Goal: Transaction & Acquisition: Purchase product/service

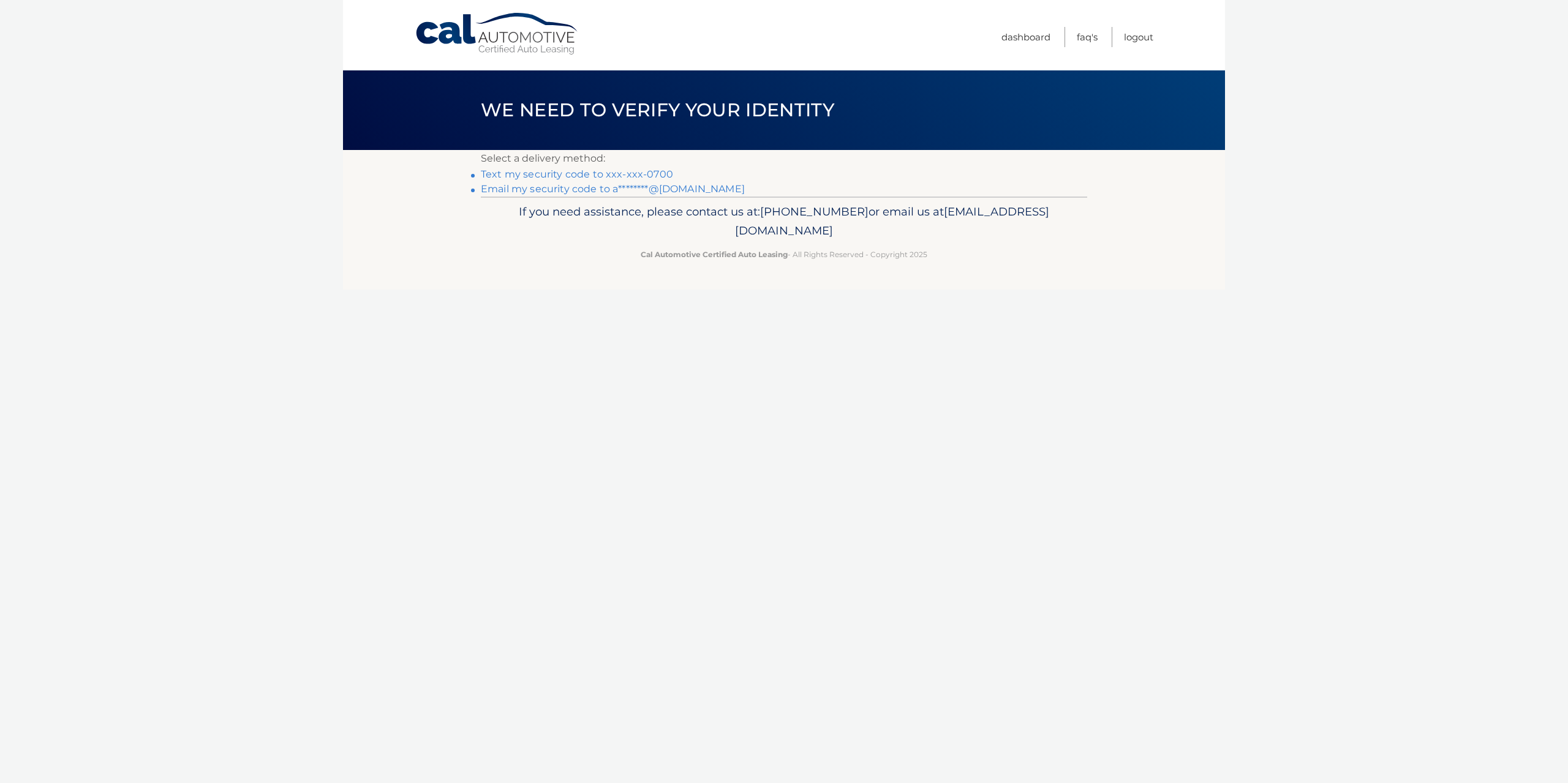
click at [645, 172] on link "Text my security code to xxx-xxx-0700" at bounding box center [576, 173] width 193 height 11
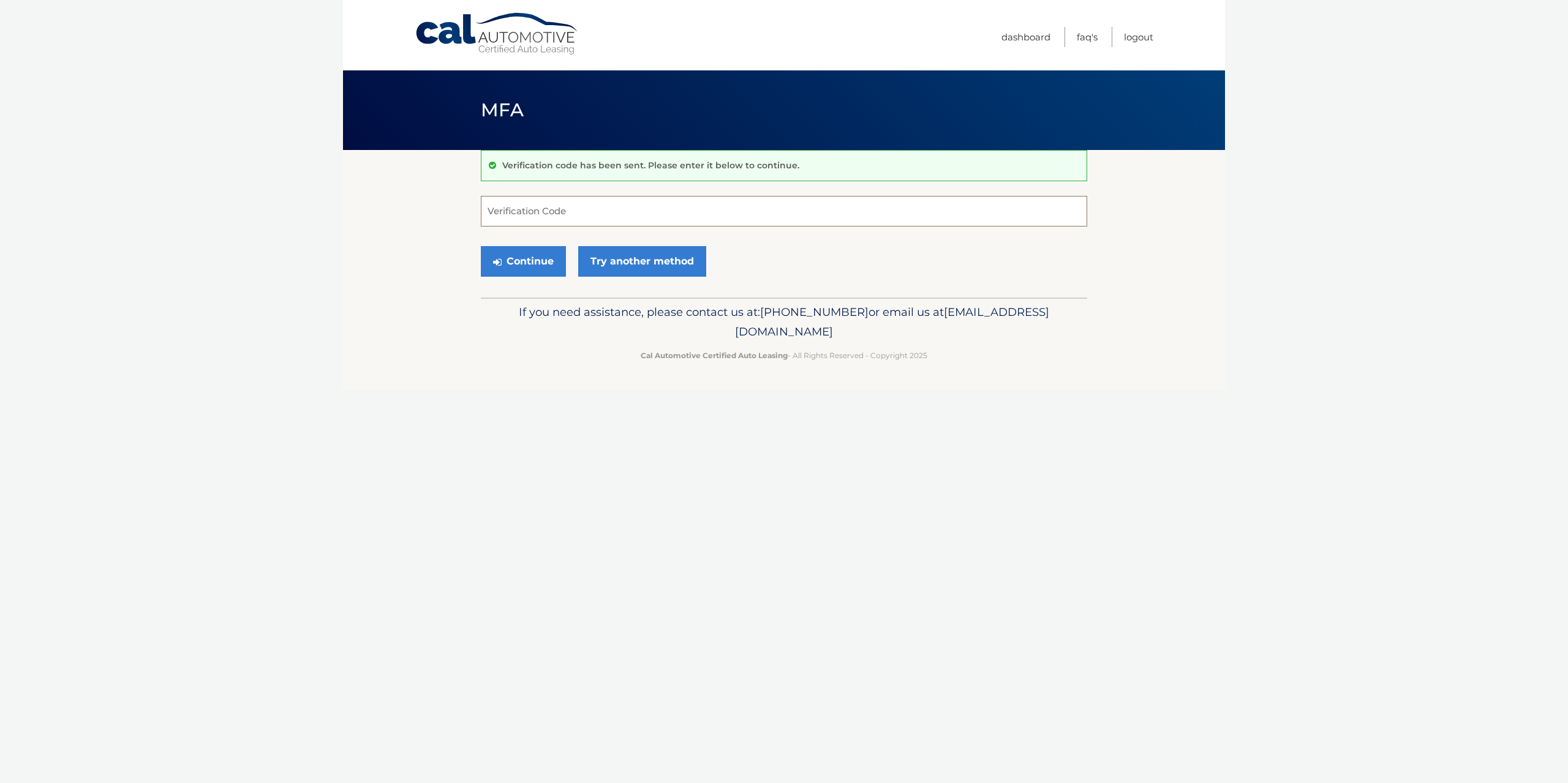
click at [573, 216] on input "Verification Code" at bounding box center [783, 211] width 606 height 31
type input "051081"
click at [480, 246] on button "Continue" at bounding box center [523, 261] width 85 height 31
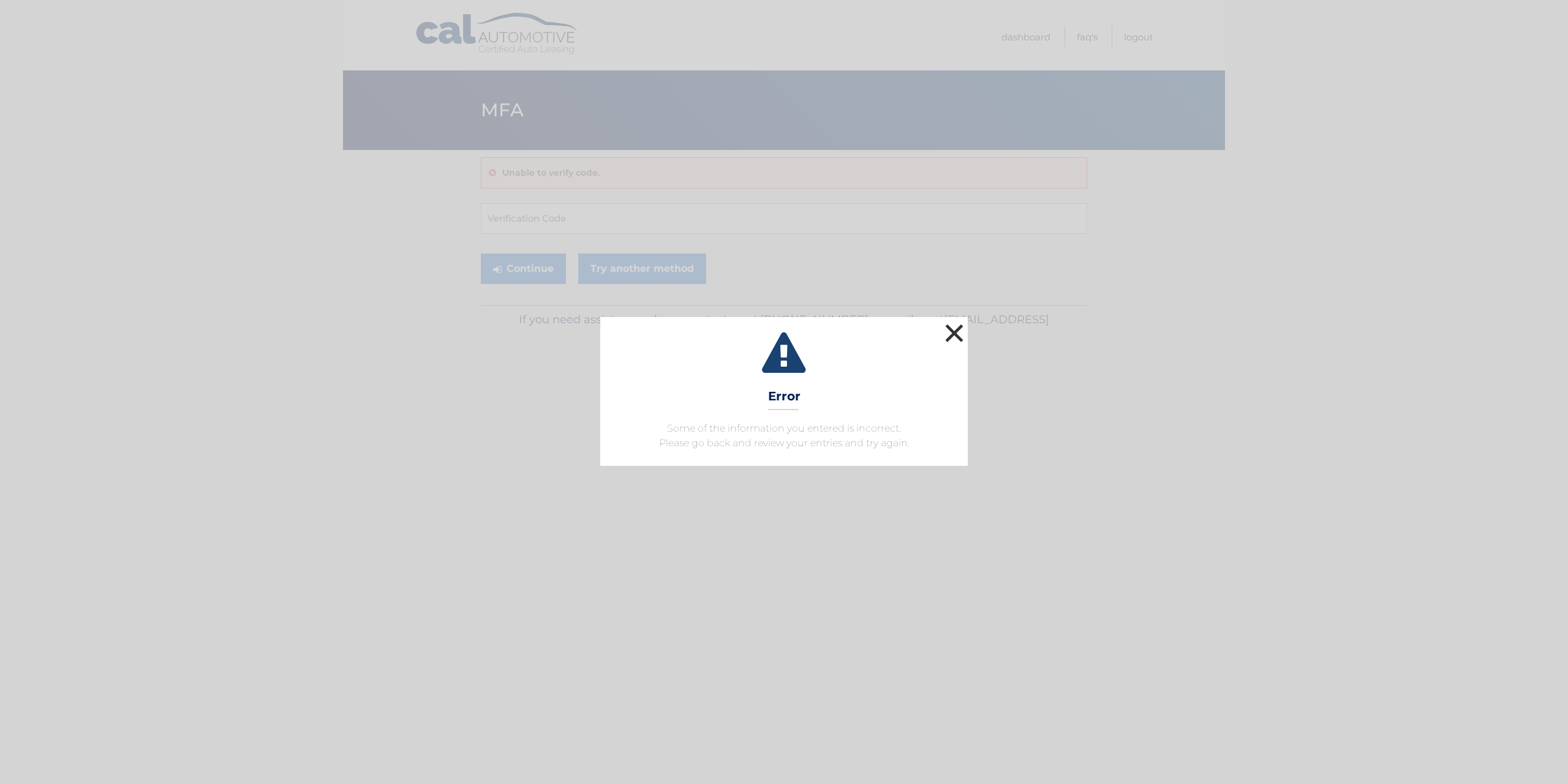
click at [954, 335] on button "×" at bounding box center [954, 333] width 25 height 25
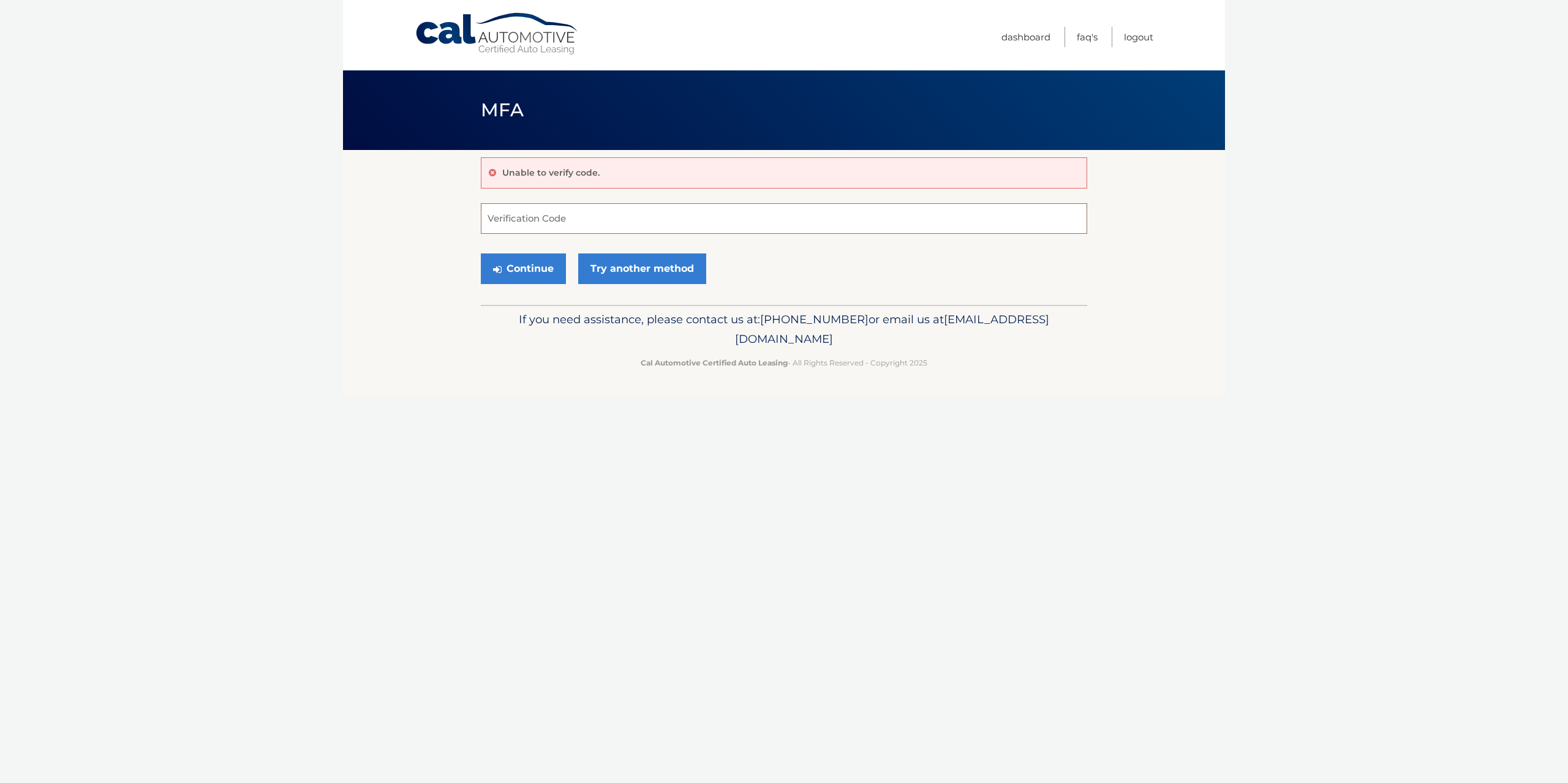
click at [533, 217] on input "Verification Code" at bounding box center [783, 218] width 606 height 31
type input "015081"
click at [480, 253] on button "Continue" at bounding box center [523, 268] width 85 height 31
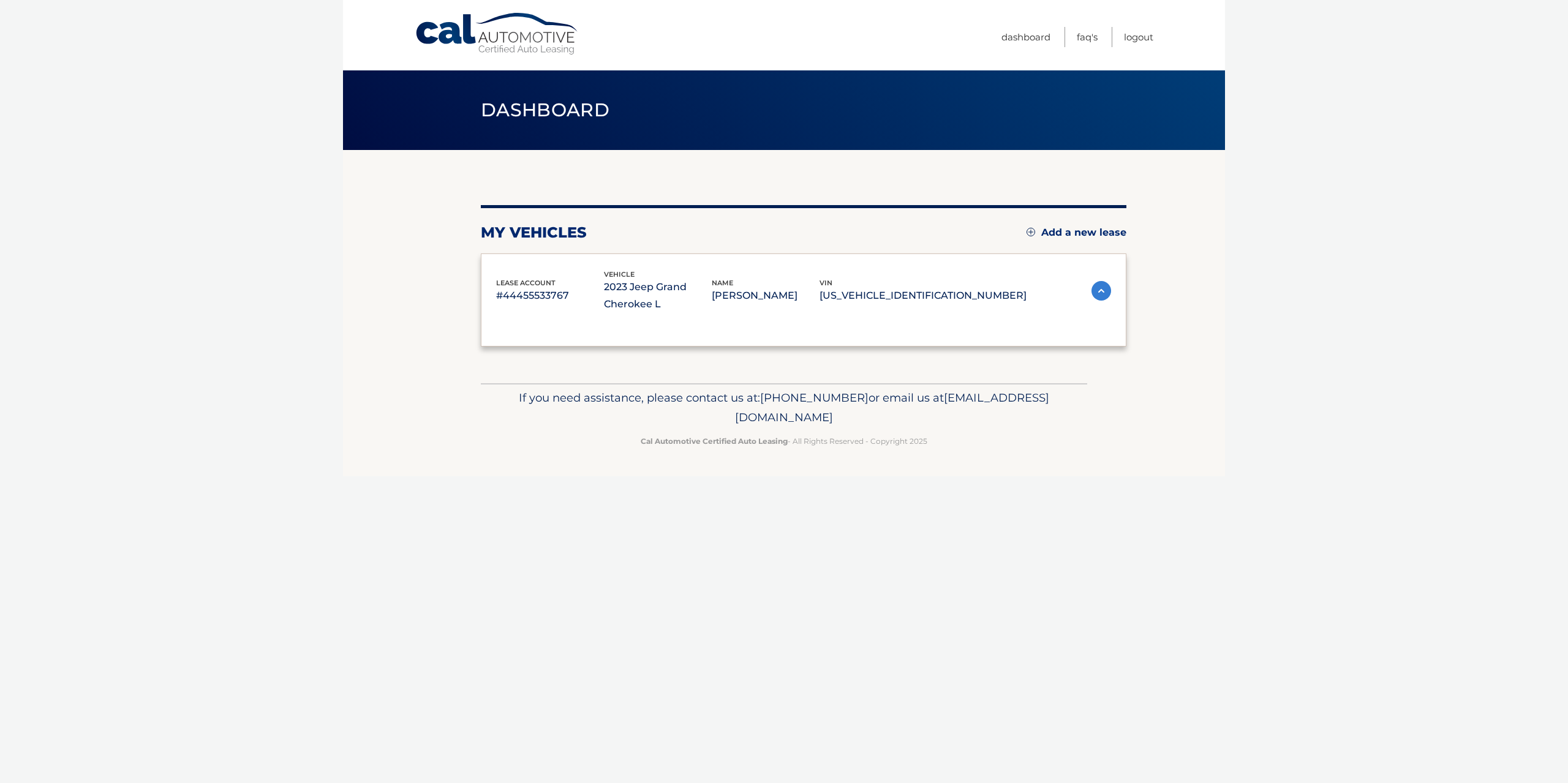
click at [520, 260] on div "lease account #44455533767 vehicle 2023 Jeep Grand Cherokee L name [PERSON_NAME…" at bounding box center [803, 300] width 646 height 93
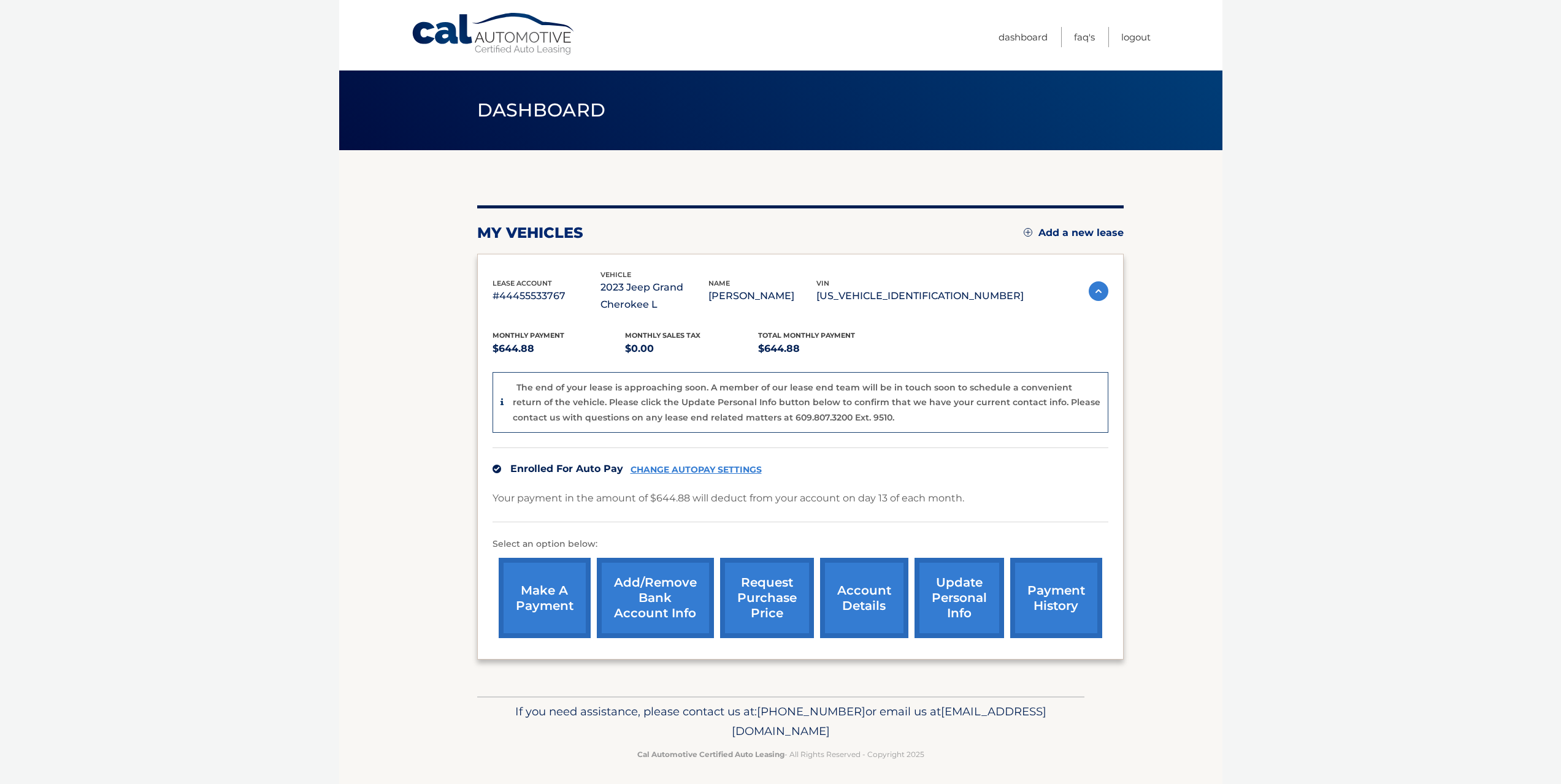
click at [552, 590] on link "make a payment" at bounding box center [545, 597] width 92 height 80
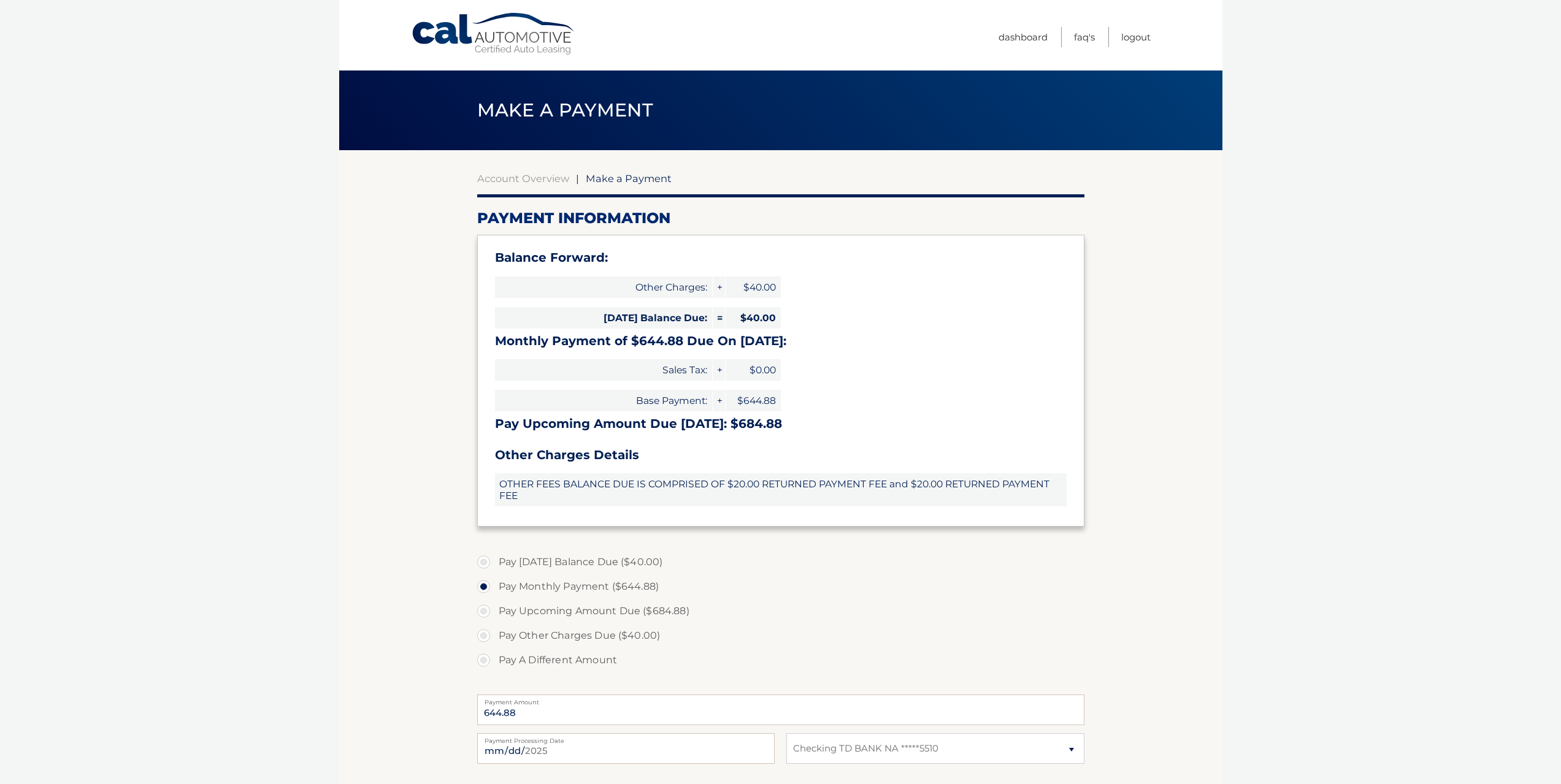
select select "ODIxYTA0MTEtNjhmZi00NmU1LWEyOWUtOTdkZDU4Zjc1YzRj"
